Goal: Transaction & Acquisition: Subscribe to service/newsletter

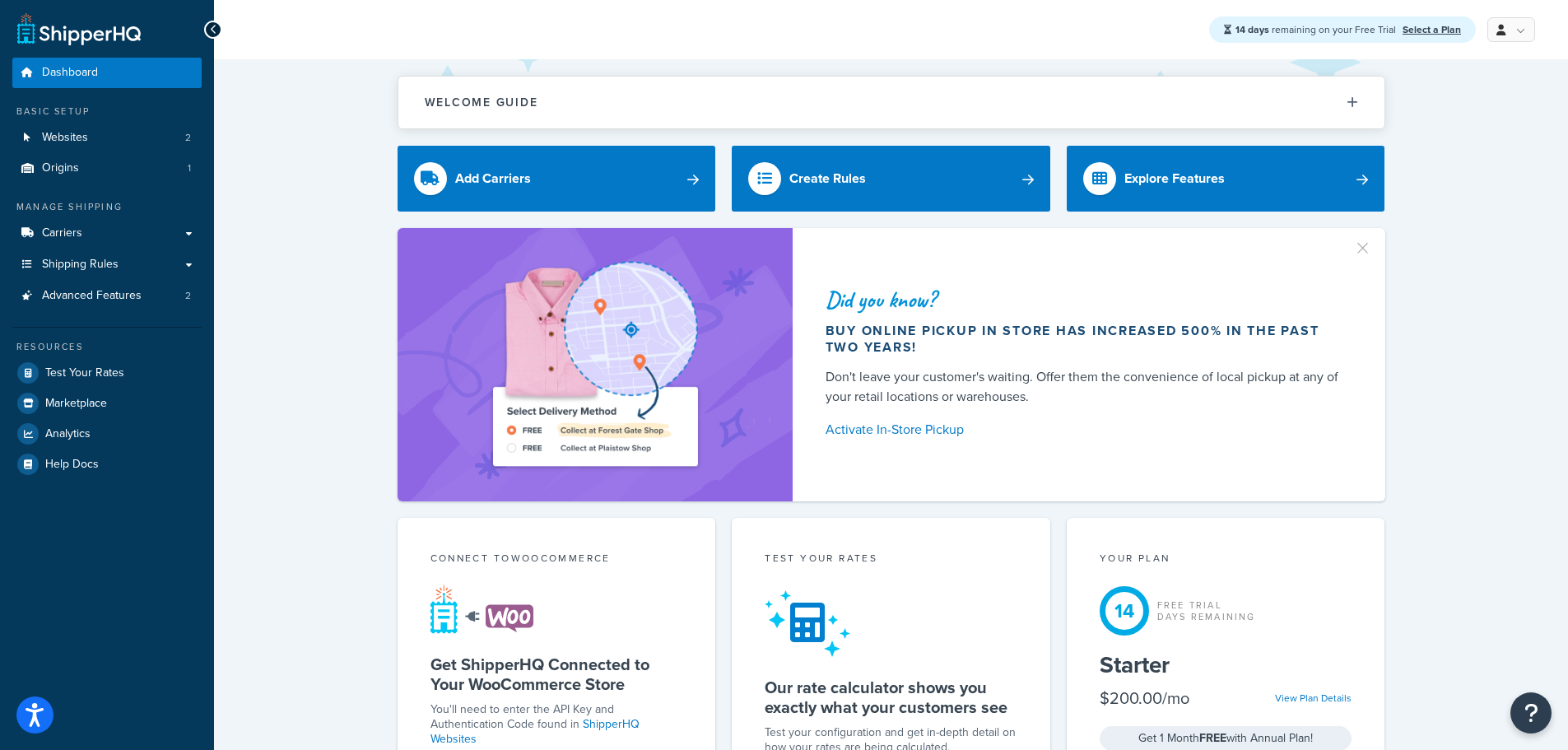
click at [334, 375] on div "Did you know? Buy online pickup in store has increased 500% in the past two yea…" at bounding box center [891, 364] width 1288 height 273
click at [1439, 31] on link "Select a Plan" at bounding box center [1431, 29] width 58 height 15
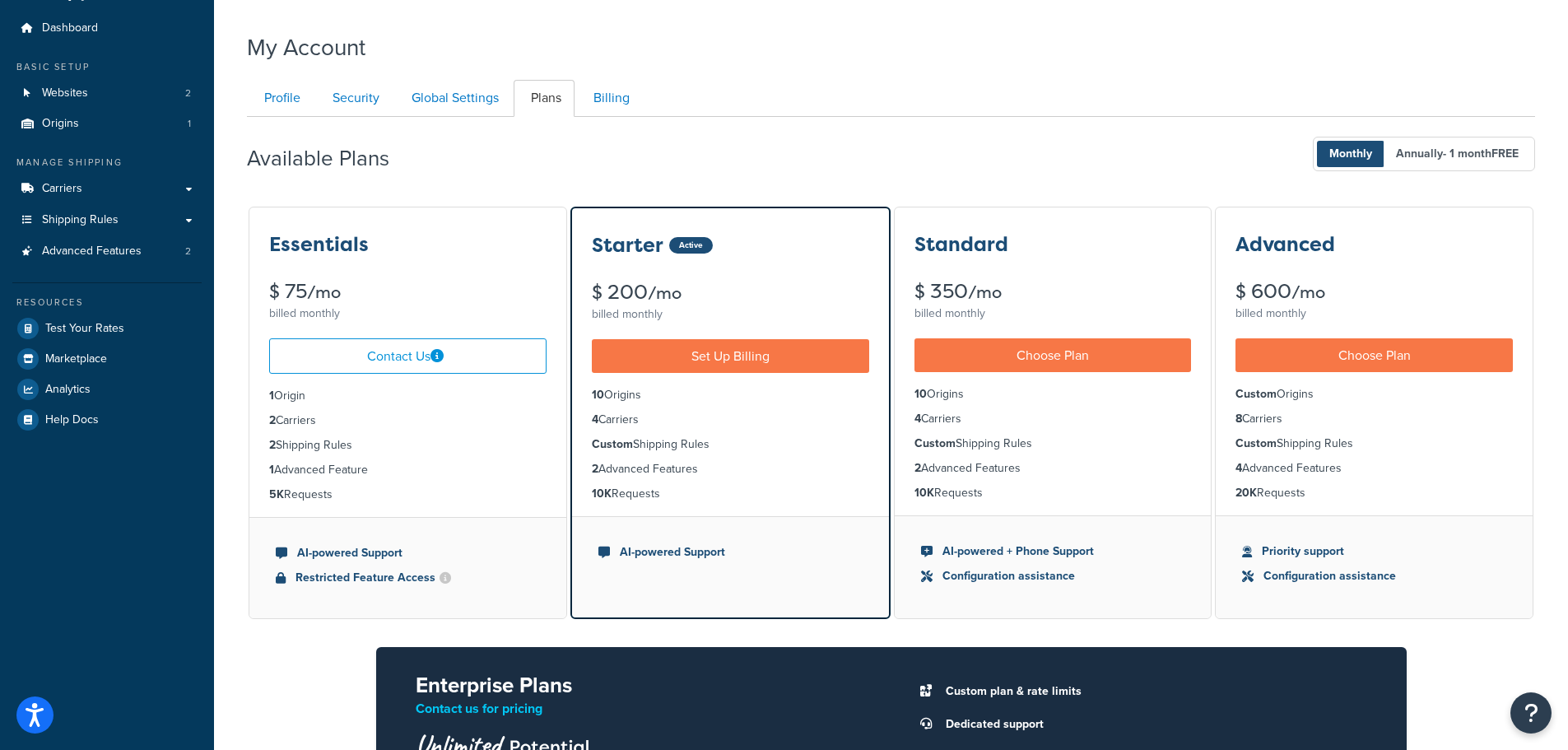
scroll to position [82, 0]
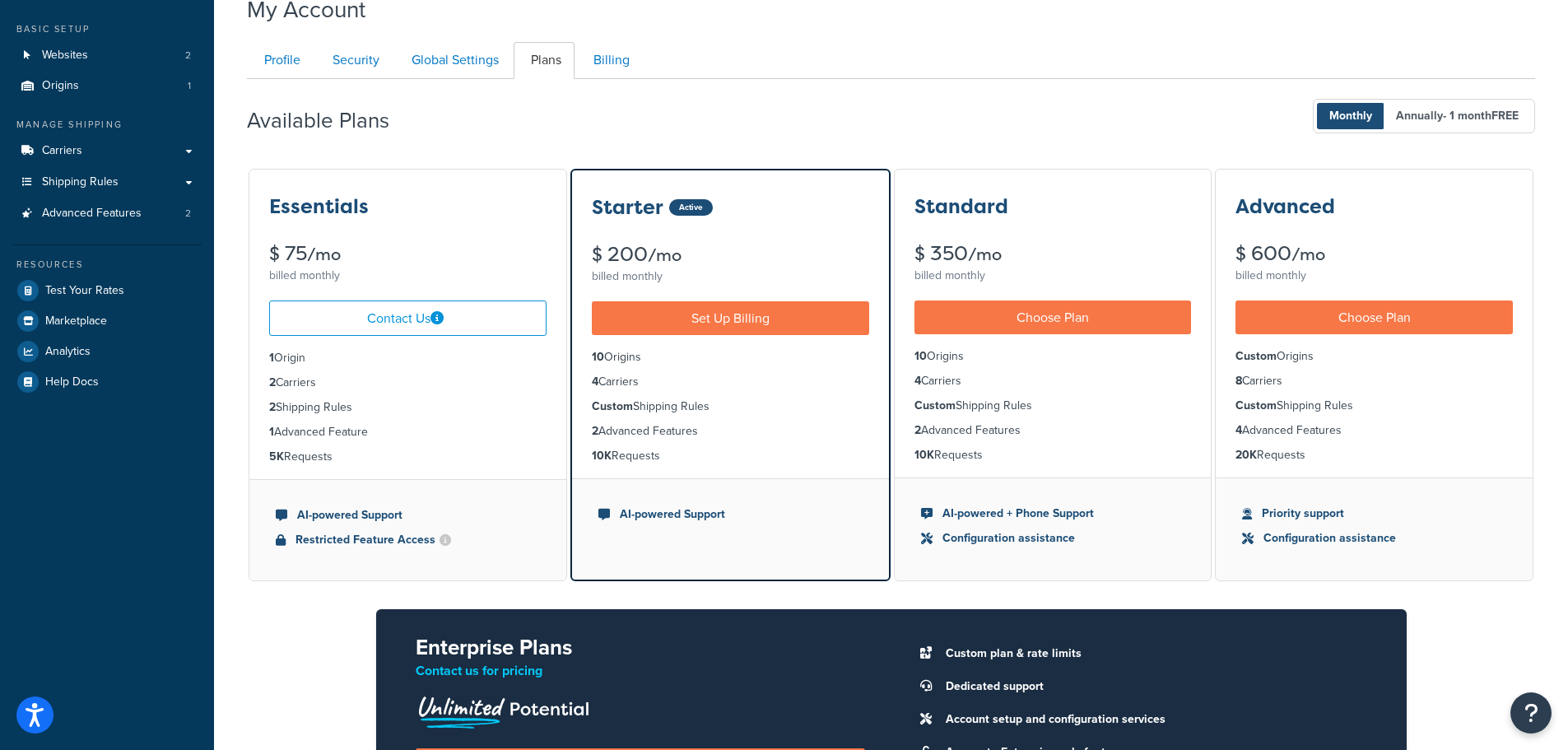
click at [1267, 261] on div "$ 600 /mo" at bounding box center [1374, 253] width 277 height 21
click at [1326, 254] on small "/mo" at bounding box center [1309, 253] width 34 height 23
drag, startPoint x: 612, startPoint y: 248, endPoint x: 670, endPoint y: 252, distance: 58.1
click at [670, 252] on div "$ 200 /mo" at bounding box center [730, 254] width 277 height 21
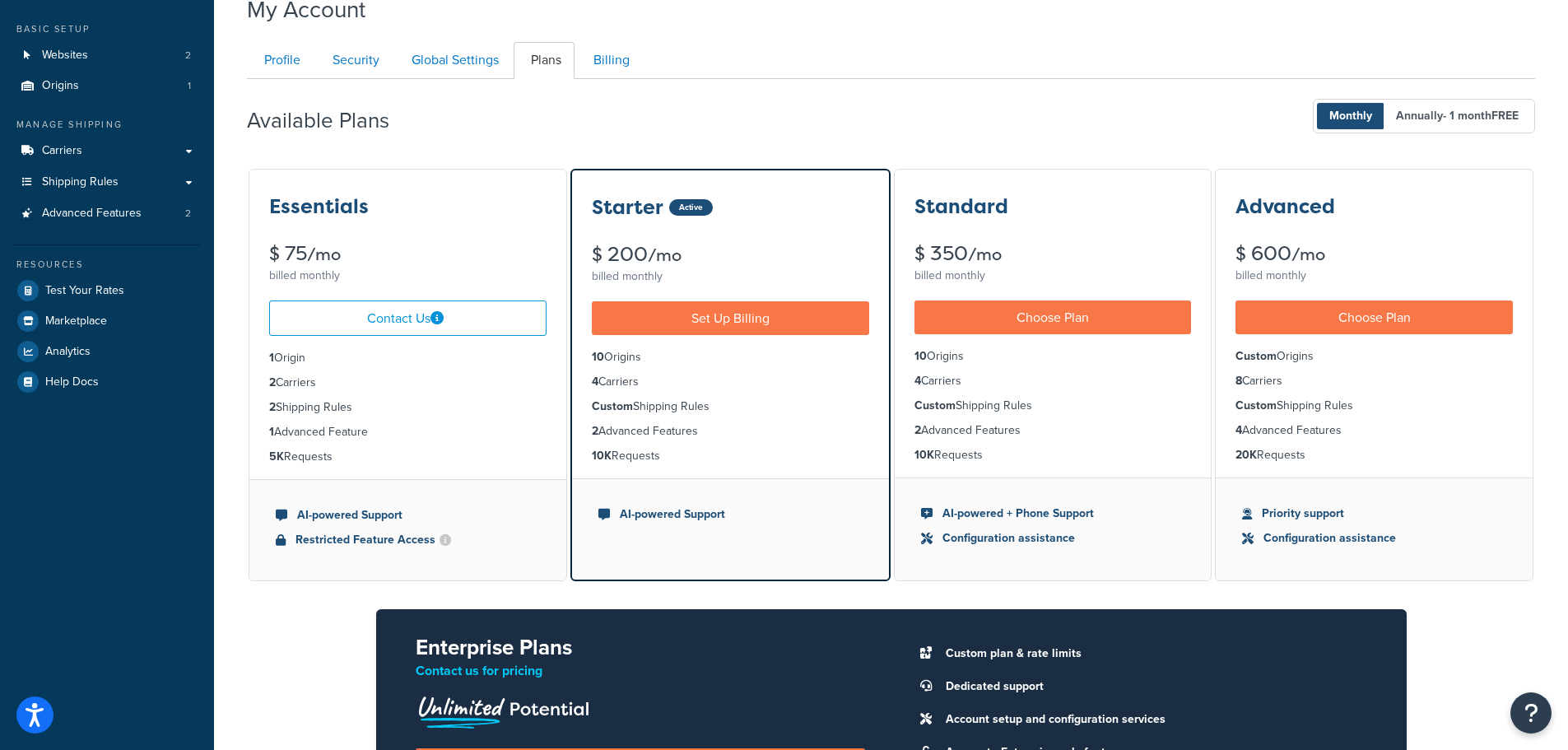
click at [670, 252] on small "/mo" at bounding box center [665, 254] width 34 height 23
drag, startPoint x: 100, startPoint y: 206, endPoint x: 237, endPoint y: 197, distance: 137.3
click at [99, 207] on span "Advanced Features" at bounding box center [91, 214] width 100 height 14
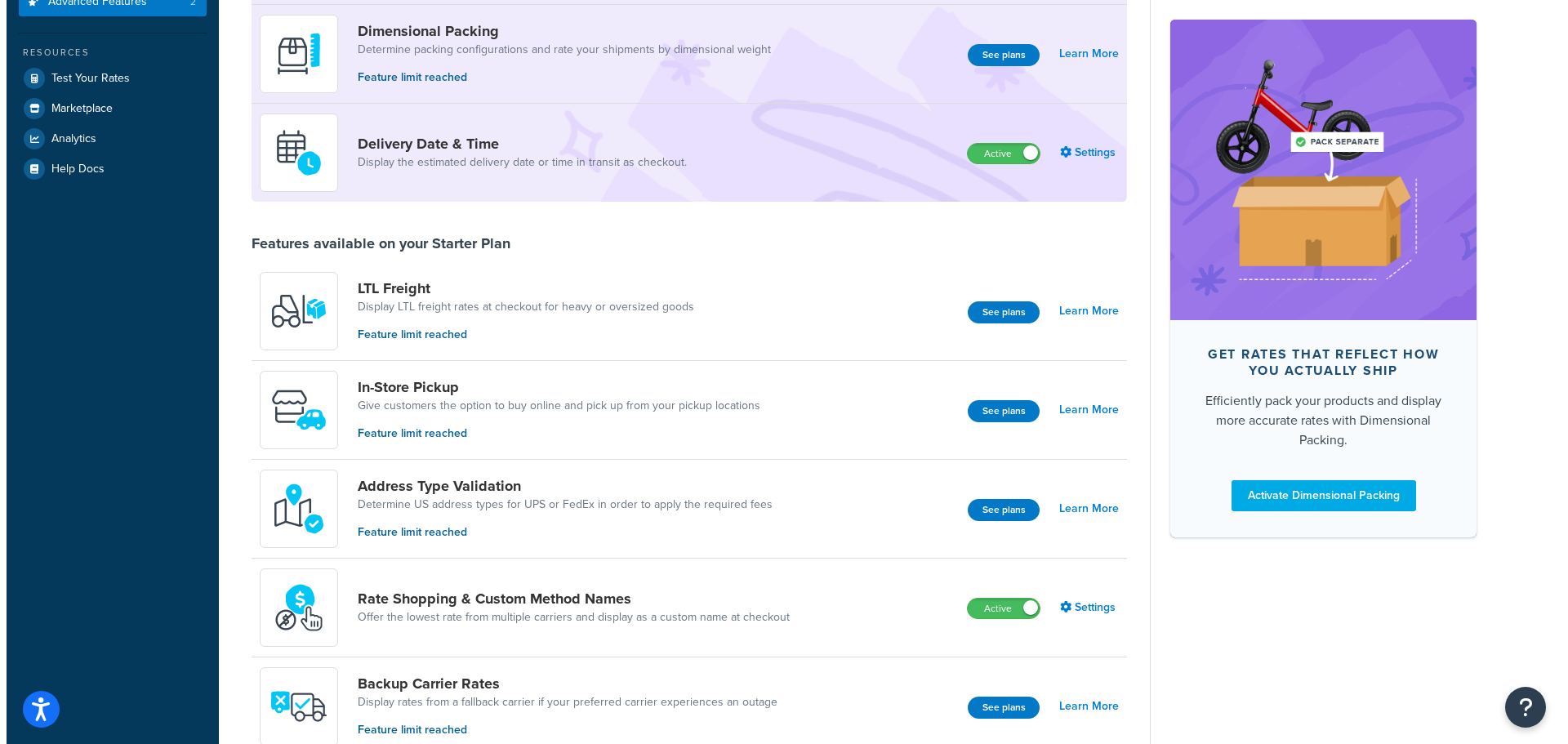
scroll to position [382, 0]
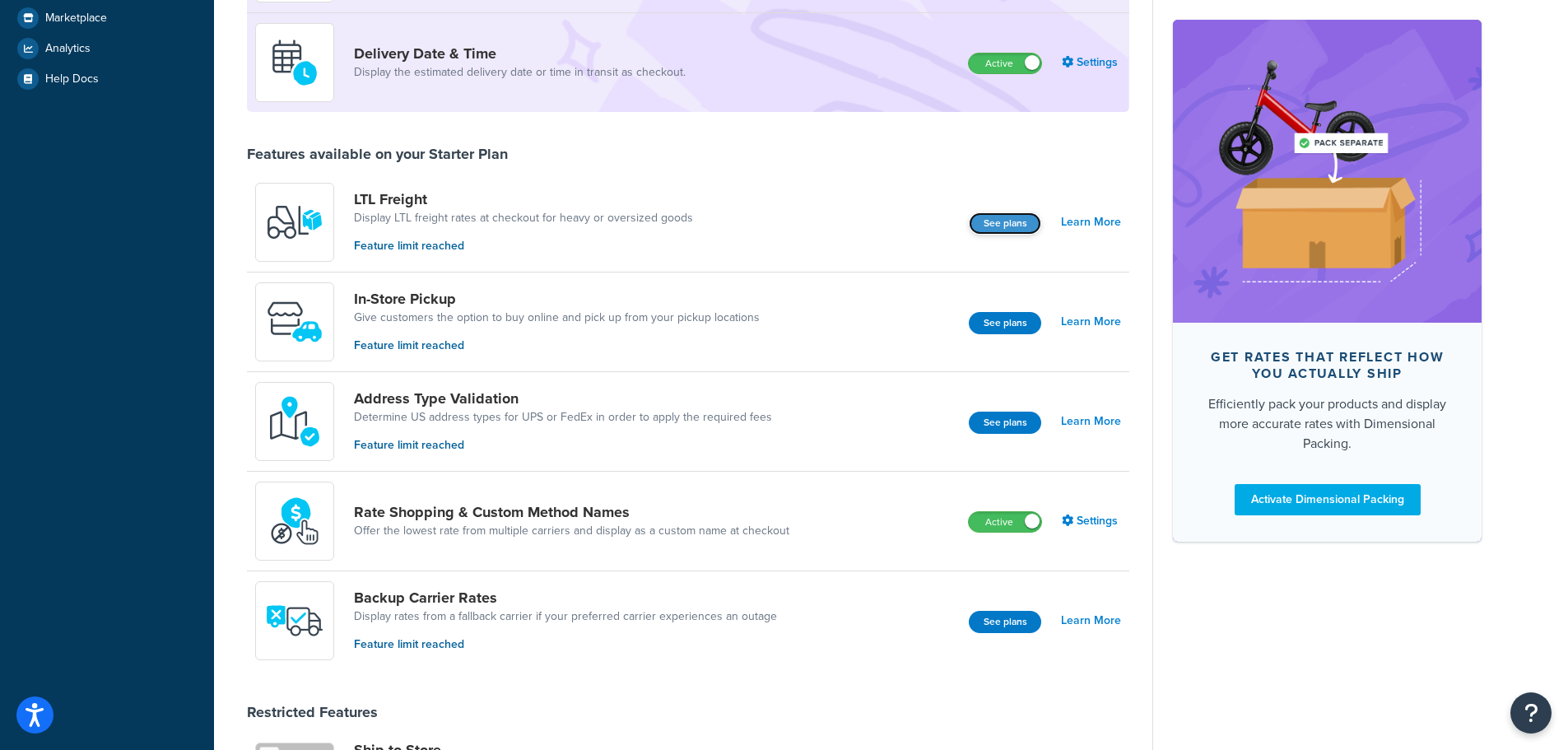
click at [1013, 220] on button "See plans" at bounding box center [1004, 224] width 72 height 22
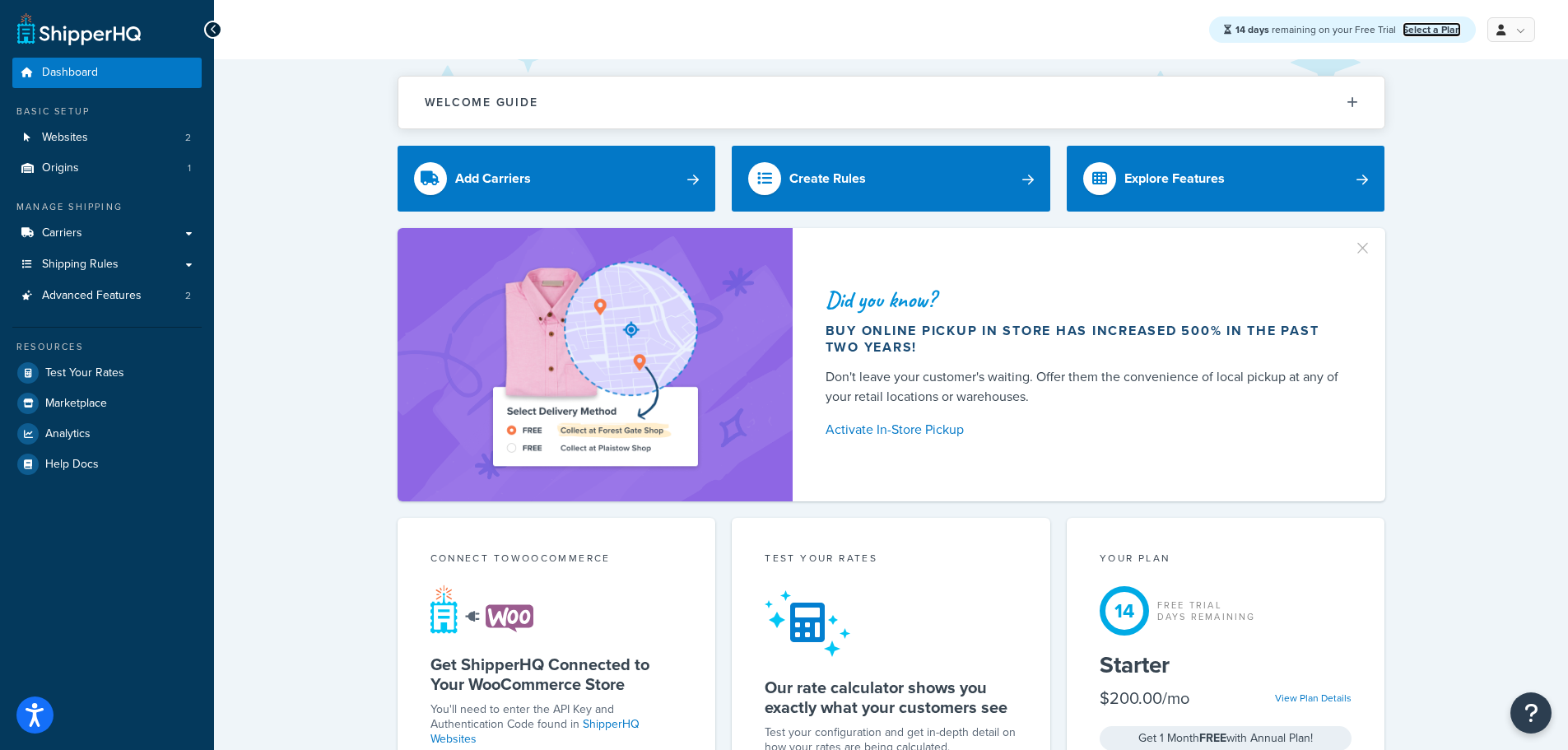
click at [1444, 23] on link "Select a Plan" at bounding box center [1431, 29] width 58 height 15
